Goal: Task Accomplishment & Management: Complete application form

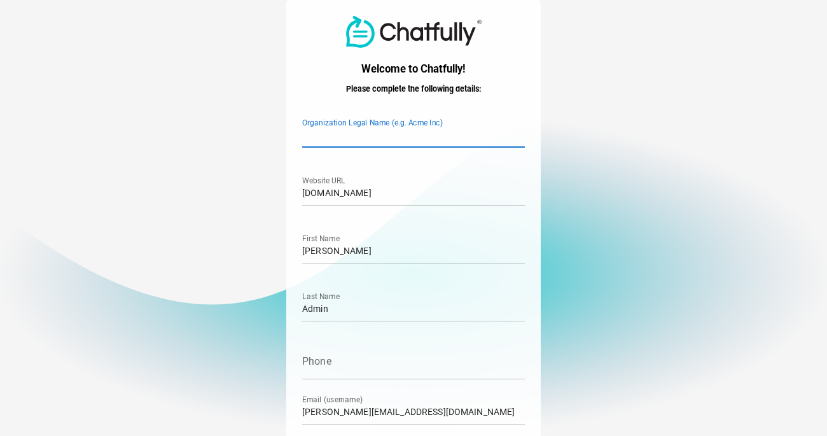
click at [442, 130] on input "Organization Legal Name (e.g. Acme Inc)" at bounding box center [413, 130] width 223 height 36
type input "Coastal Core Pilates"
click at [431, 194] on input "[DOMAIN_NAME]" at bounding box center [413, 188] width 223 height 36
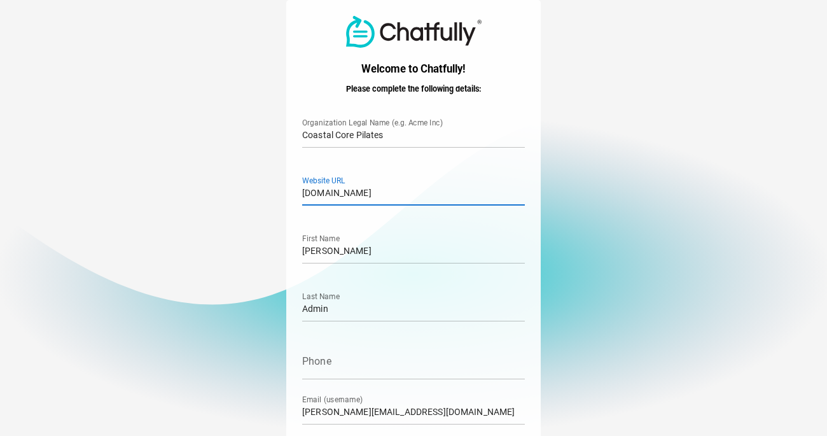
click at [431, 194] on input "[DOMAIN_NAME]" at bounding box center [413, 188] width 223 height 36
click at [372, 191] on input "[DOMAIN_NAME]" at bounding box center [413, 188] width 223 height 36
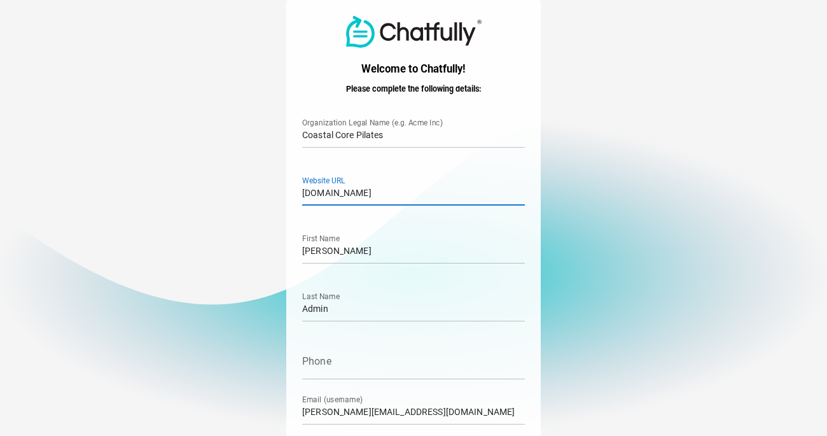
paste input "http://coastalcorepilates.com/"
click at [317, 193] on input "http://coastalcorepilates.com/" at bounding box center [413, 188] width 223 height 36
click at [330, 193] on input "https://coastalcorepilates.com/" at bounding box center [413, 188] width 223 height 36
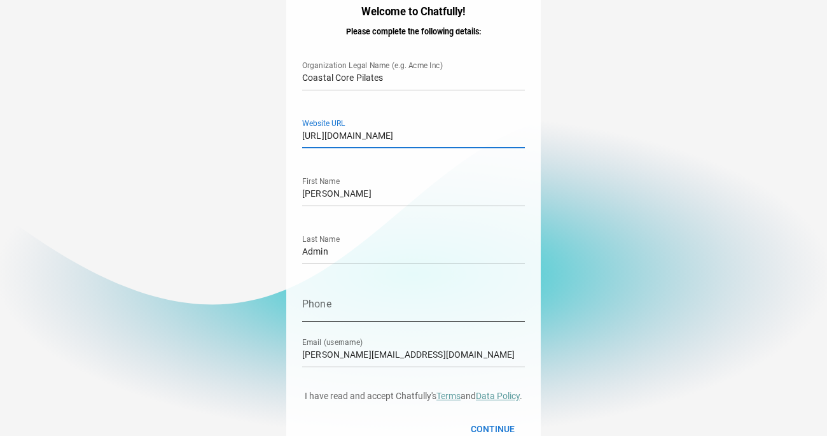
scroll to position [83, 0]
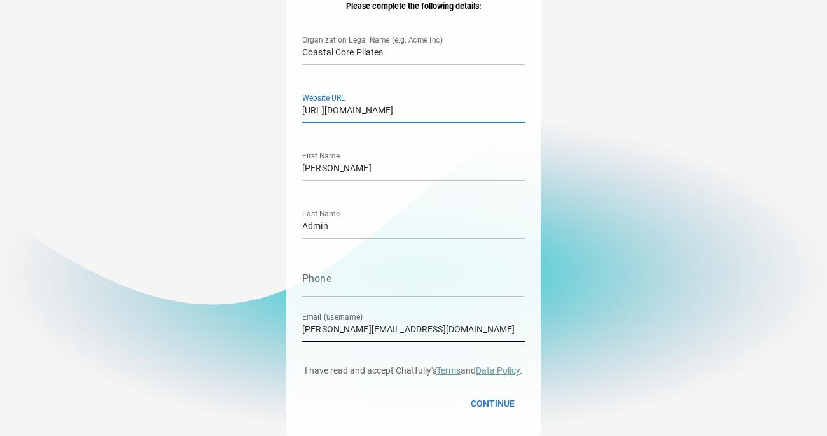
type input "https://www.coastalcorepilates.com/"
click at [353, 333] on input "[PERSON_NAME][EMAIL_ADDRESS][DOMAIN_NAME]" at bounding box center [413, 324] width 223 height 36
type input "info@coastalcorepilates.com"
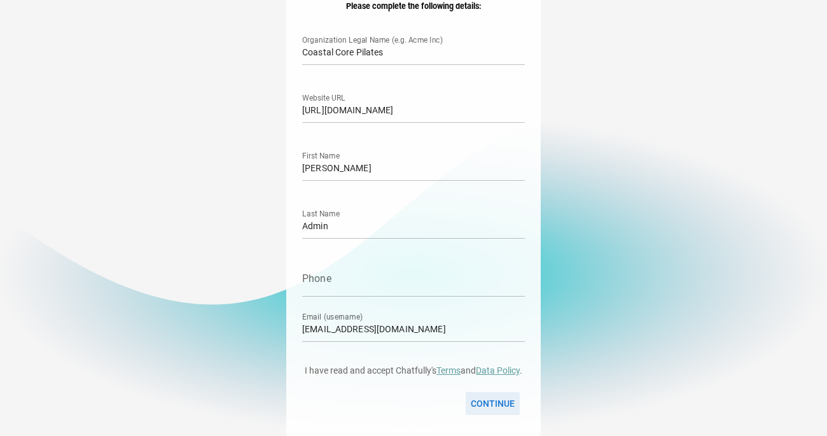
click at [498, 399] on span "Continue" at bounding box center [493, 403] width 44 height 15
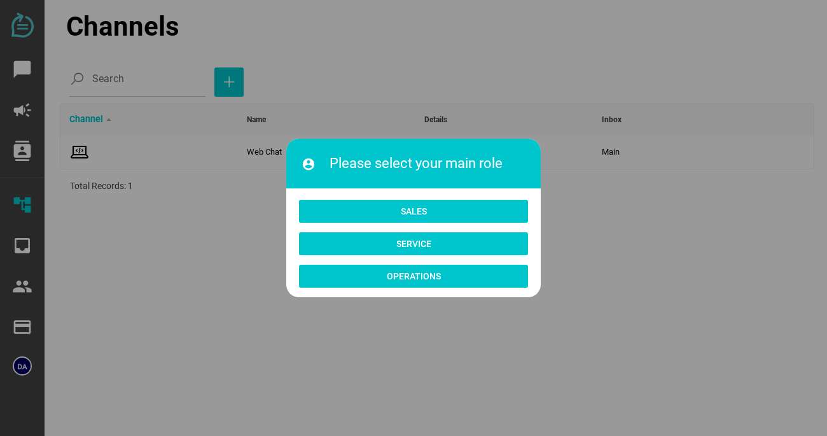
click at [253, 52] on div at bounding box center [413, 218] width 827 height 436
click at [436, 90] on div at bounding box center [413, 218] width 827 height 436
click at [482, 83] on div at bounding box center [413, 218] width 827 height 436
